Goal: Task Accomplishment & Management: Manage account settings

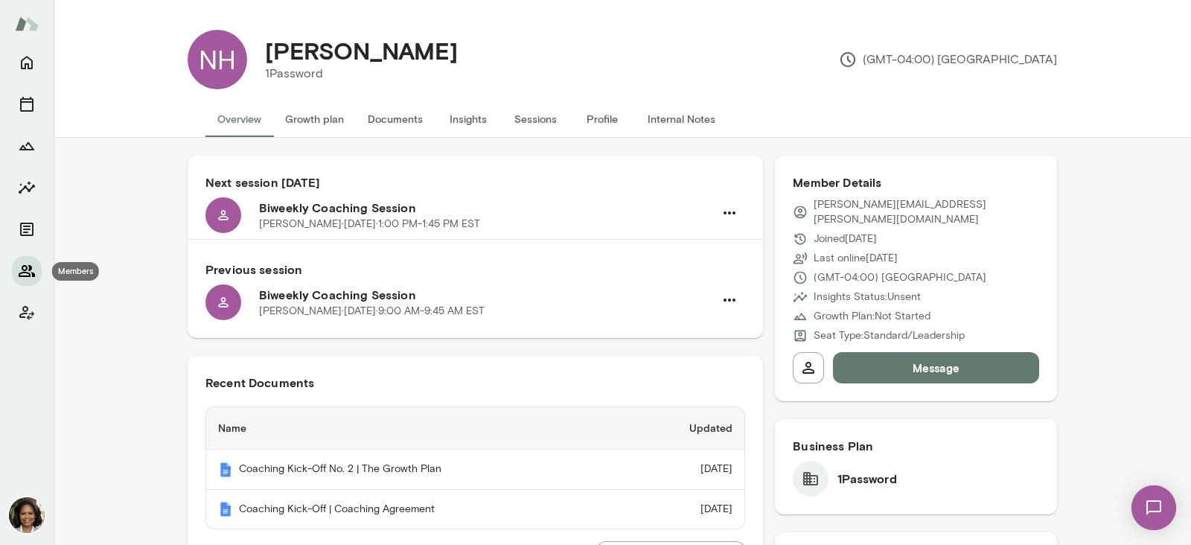
click at [18, 264] on icon "Members" at bounding box center [27, 271] width 18 height 18
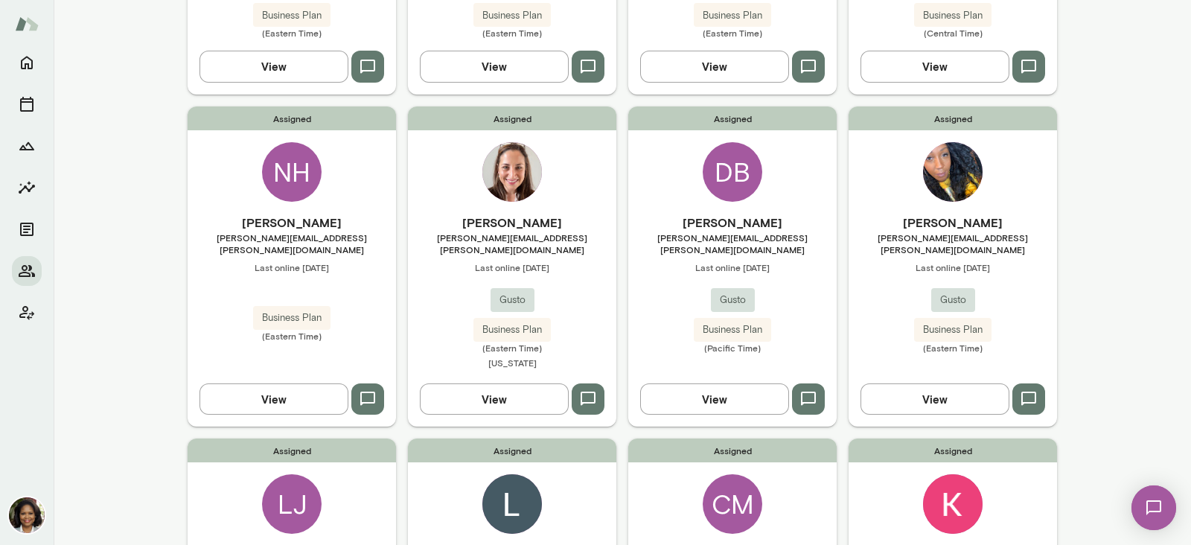
scroll to position [372, 0]
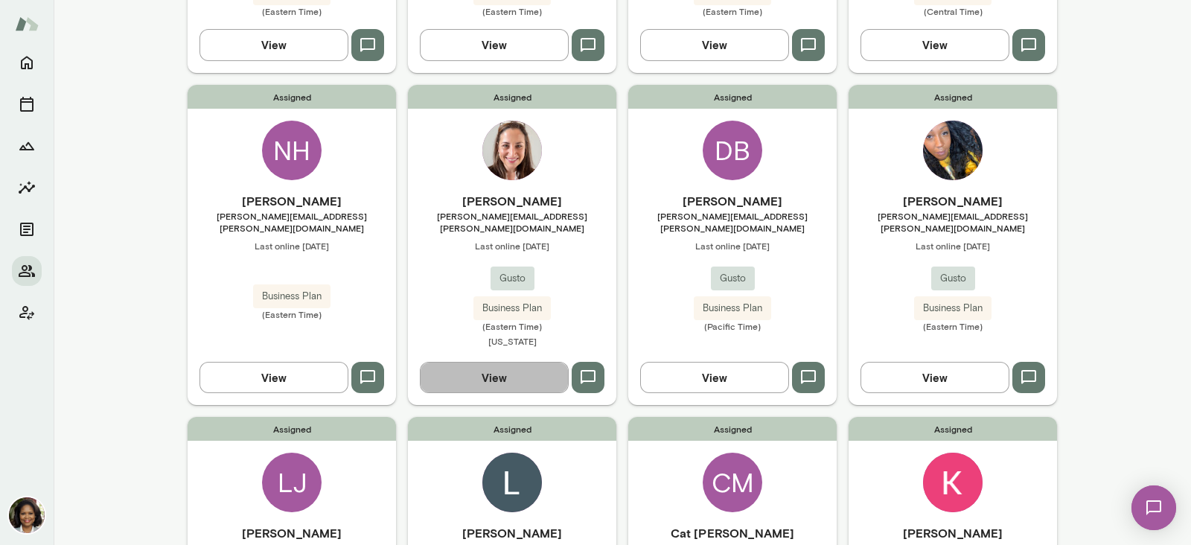
click at [485, 362] on button "View" at bounding box center [494, 377] width 149 height 31
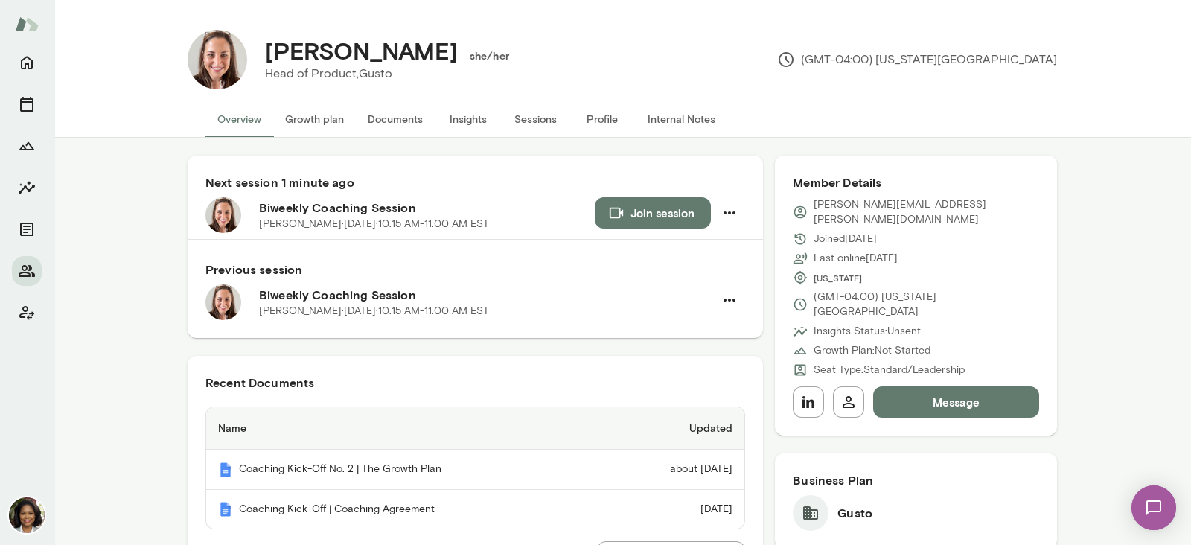
click at [325, 120] on button "Growth plan" at bounding box center [314, 119] width 83 height 36
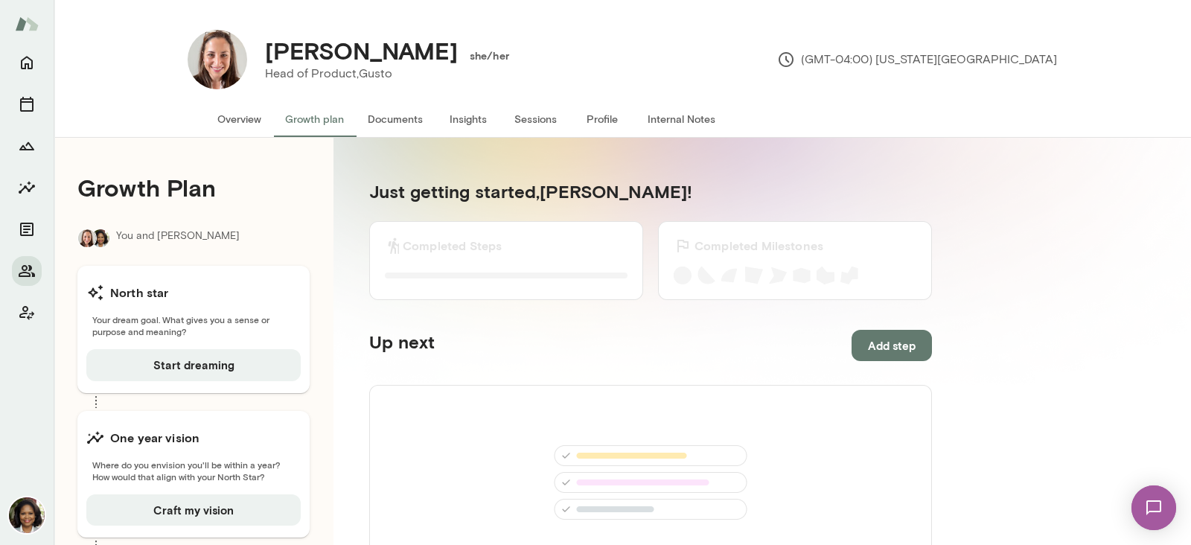
click at [576, 118] on button "Profile" at bounding box center [602, 119] width 67 height 36
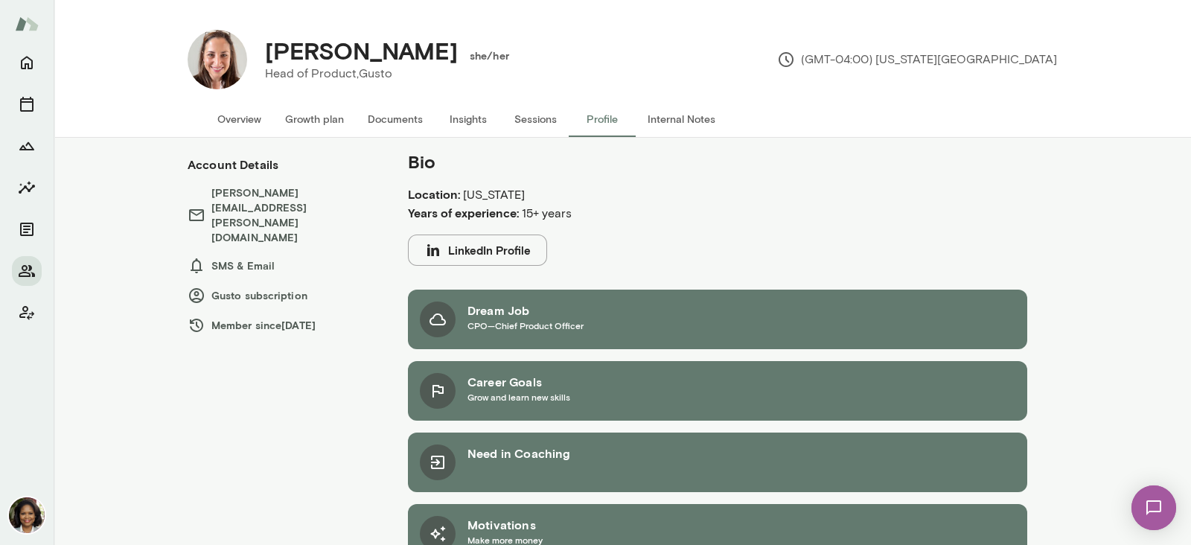
click at [223, 54] on img at bounding box center [218, 60] width 60 height 60
click at [235, 122] on button "Overview" at bounding box center [239, 119] width 68 height 36
